Goal: Information Seeking & Learning: Learn about a topic

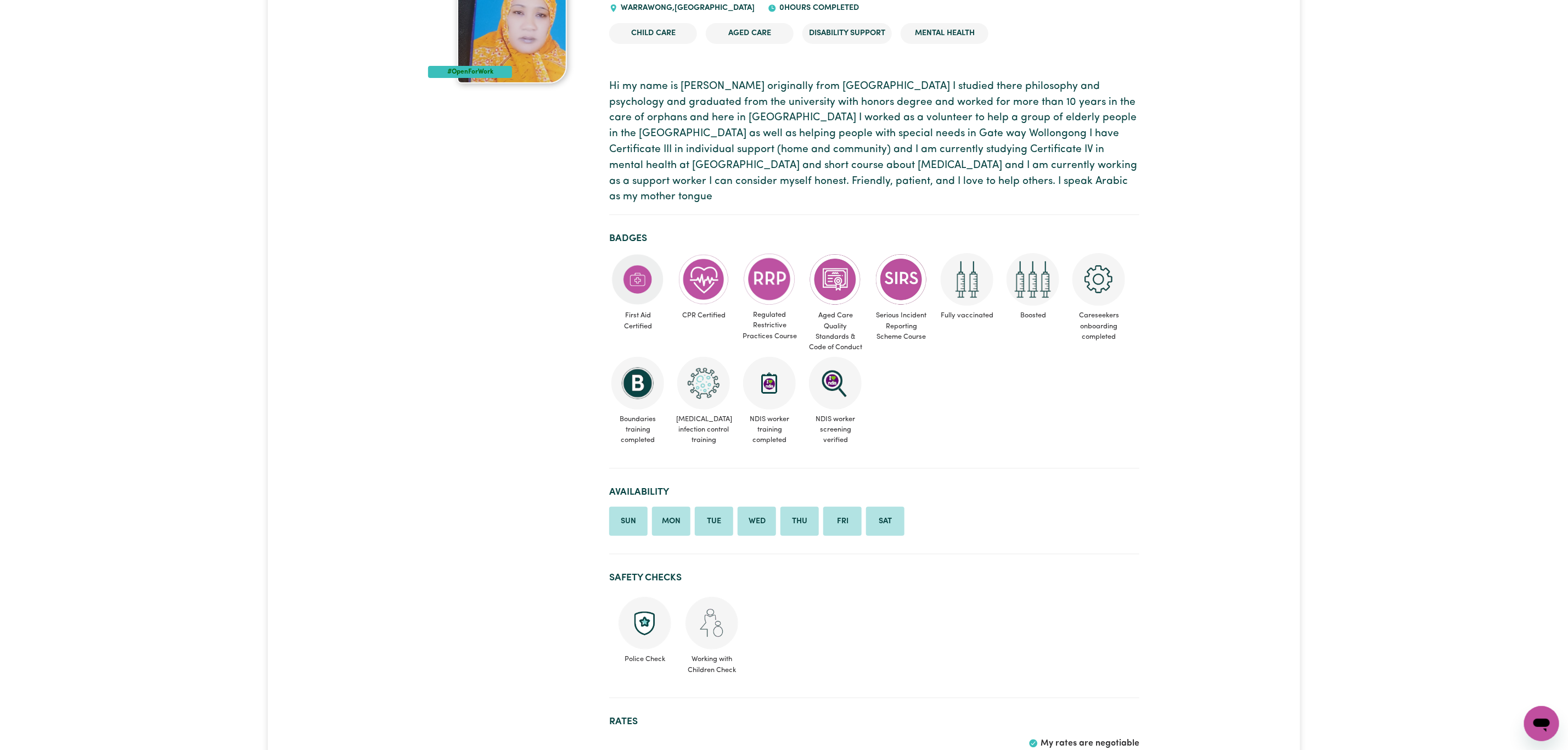
scroll to position [164, 0]
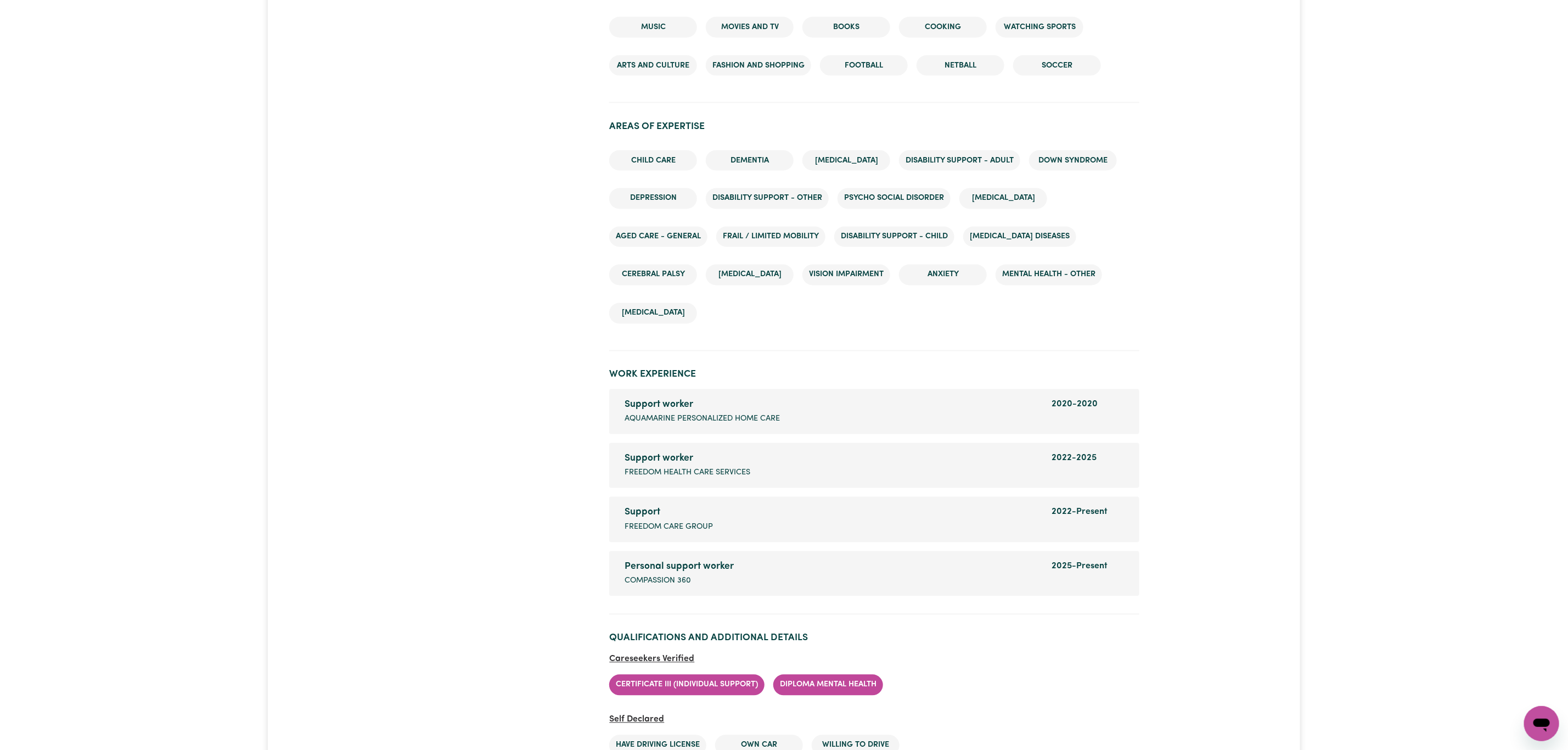
scroll to position [1601, 0]
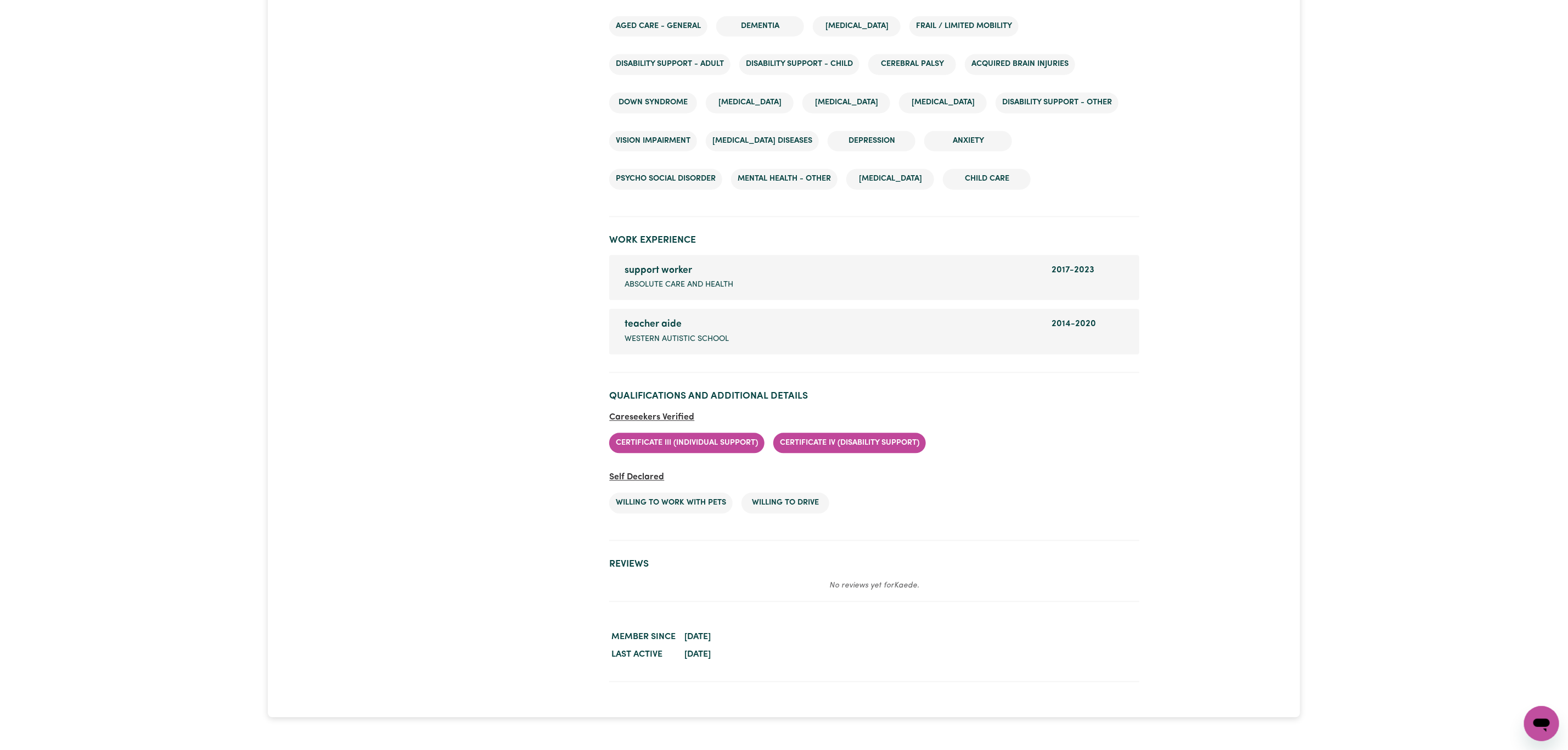
scroll to position [1729, 0]
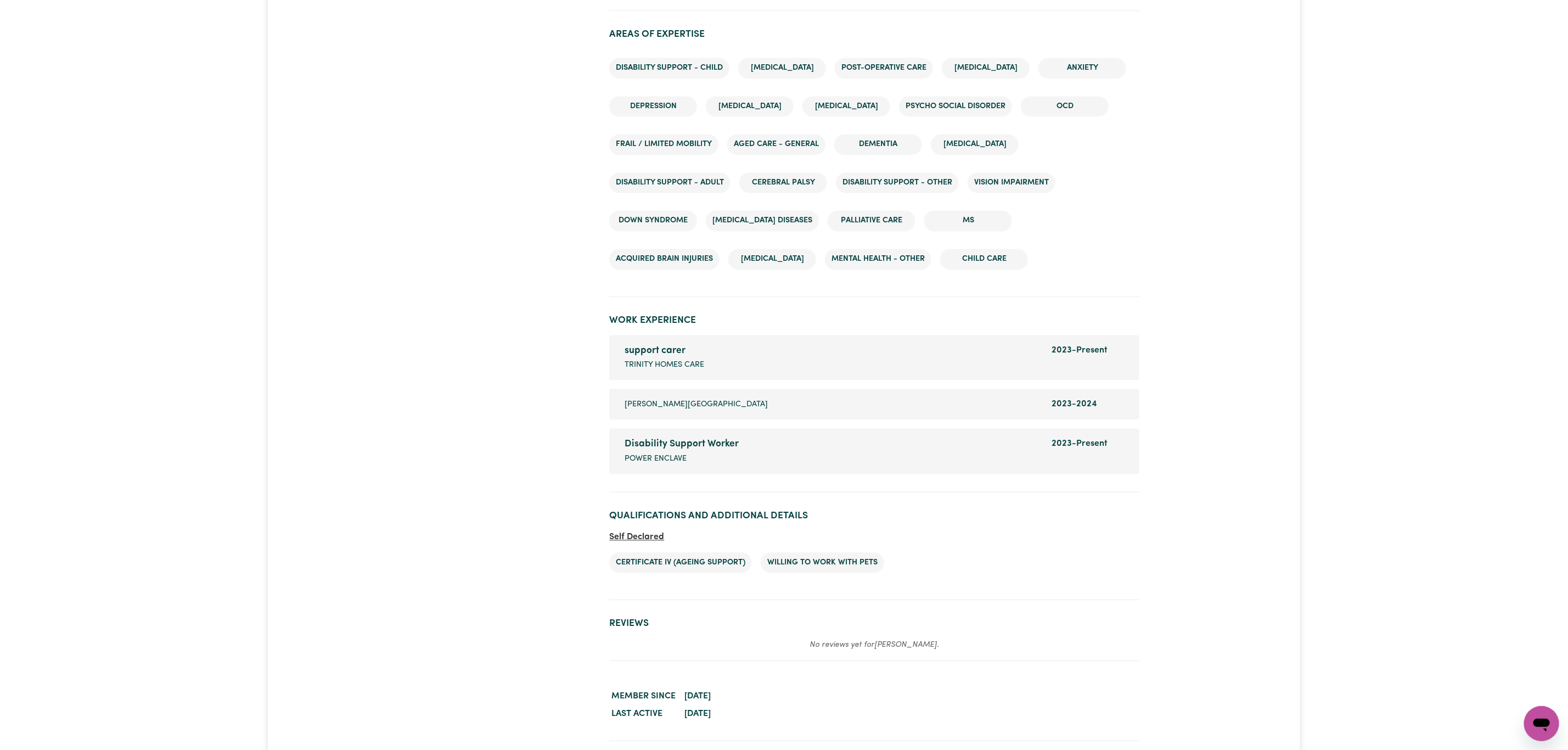
scroll to position [1729, 0]
